Goal: Information Seeking & Learning: Learn about a topic

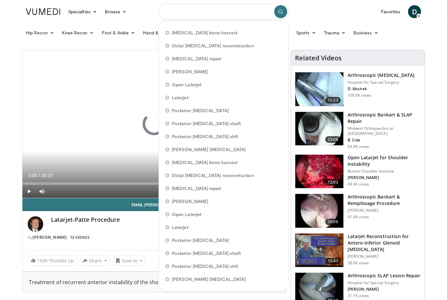
click at [206, 13] on input "Search topics, interventions" at bounding box center [223, 12] width 130 height 16
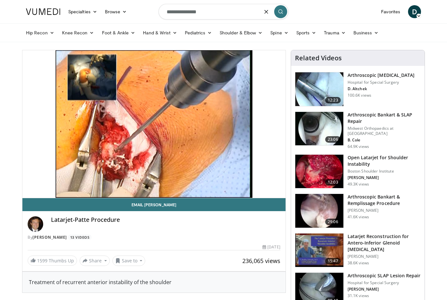
type input "**********"
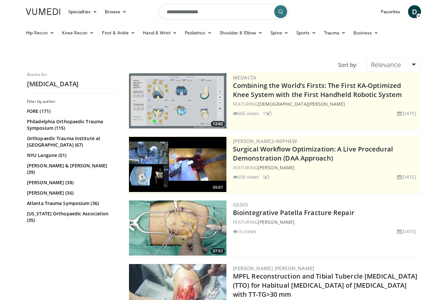
click at [279, 11] on icon "submit" at bounding box center [280, 11] width 5 height 5
